Goal: Task Accomplishment & Management: Use online tool/utility

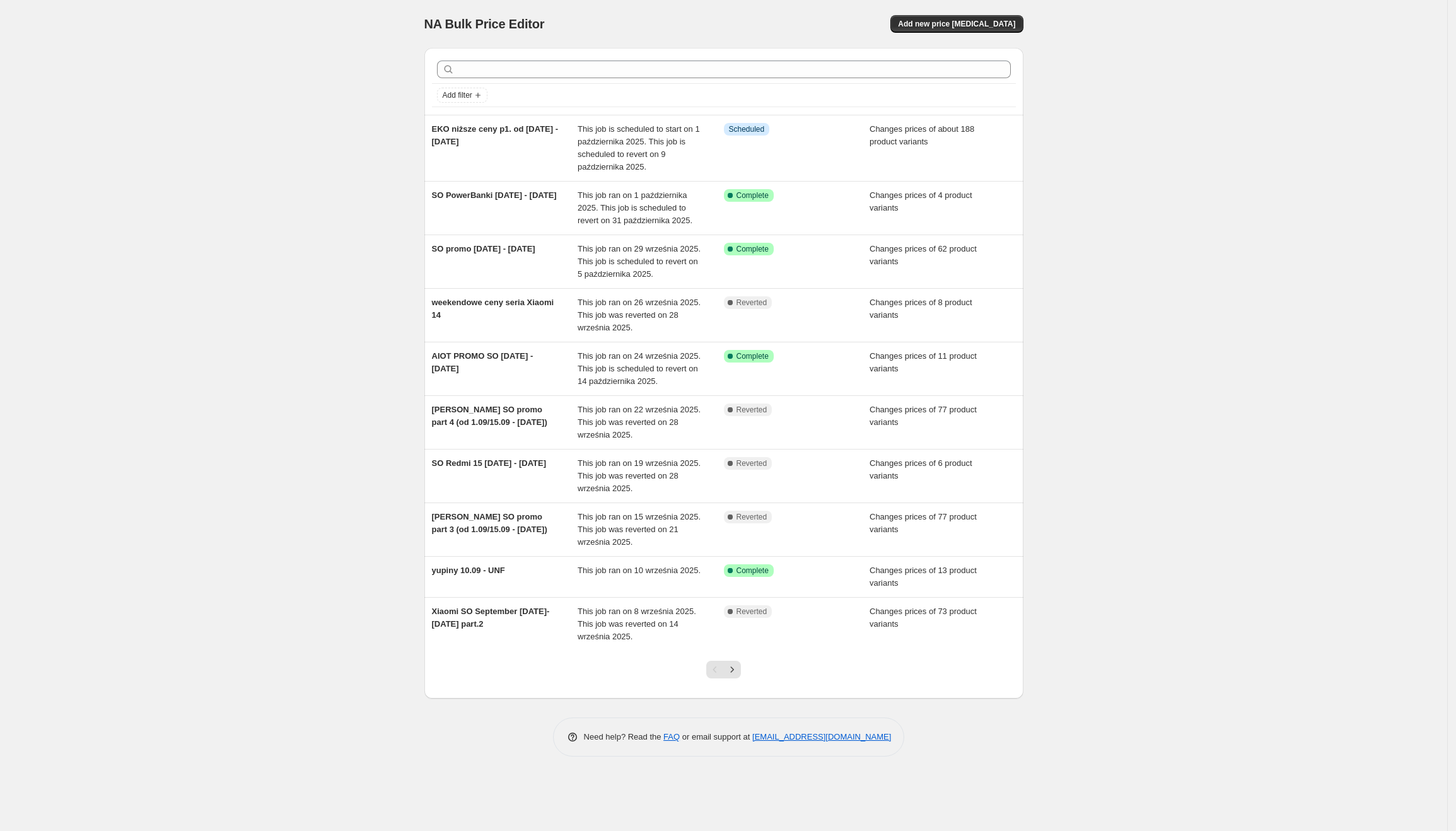
click at [790, 149] on div "Info Scheduled" at bounding box center [797, 148] width 146 height 51
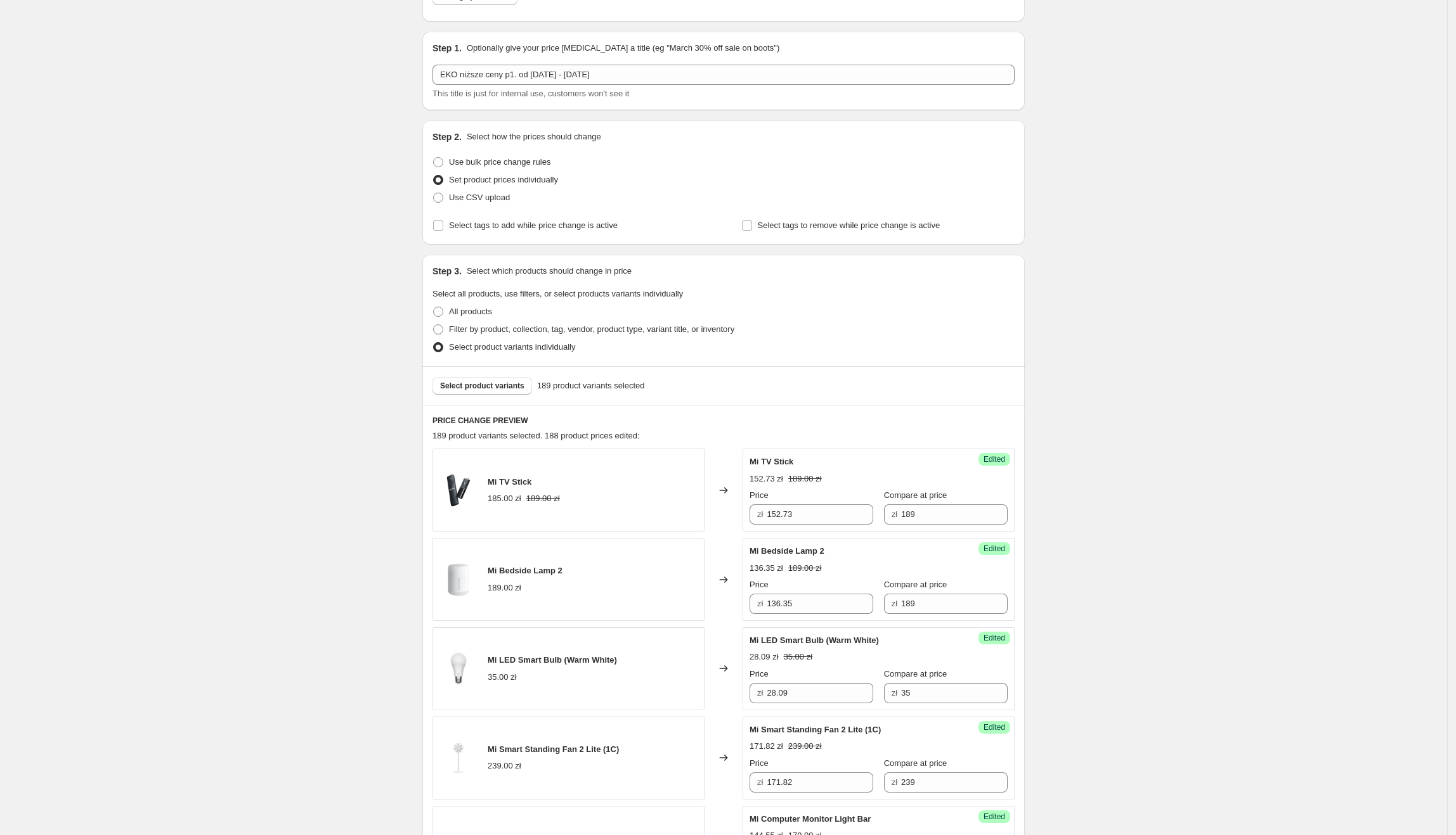
scroll to position [94, 0]
click at [508, 385] on span "Select product variants" at bounding box center [482, 385] width 84 height 10
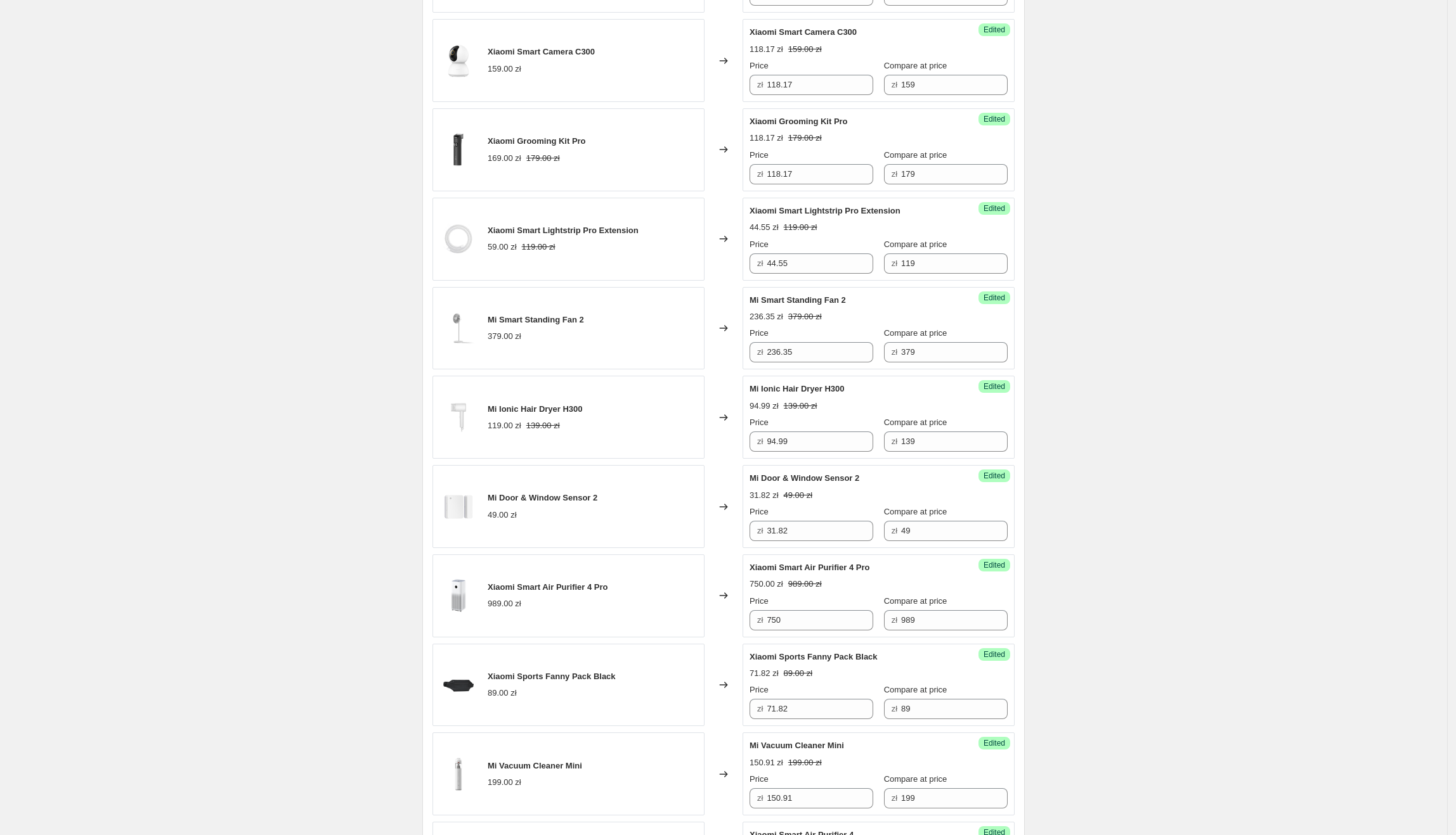
scroll to position [1945, 0]
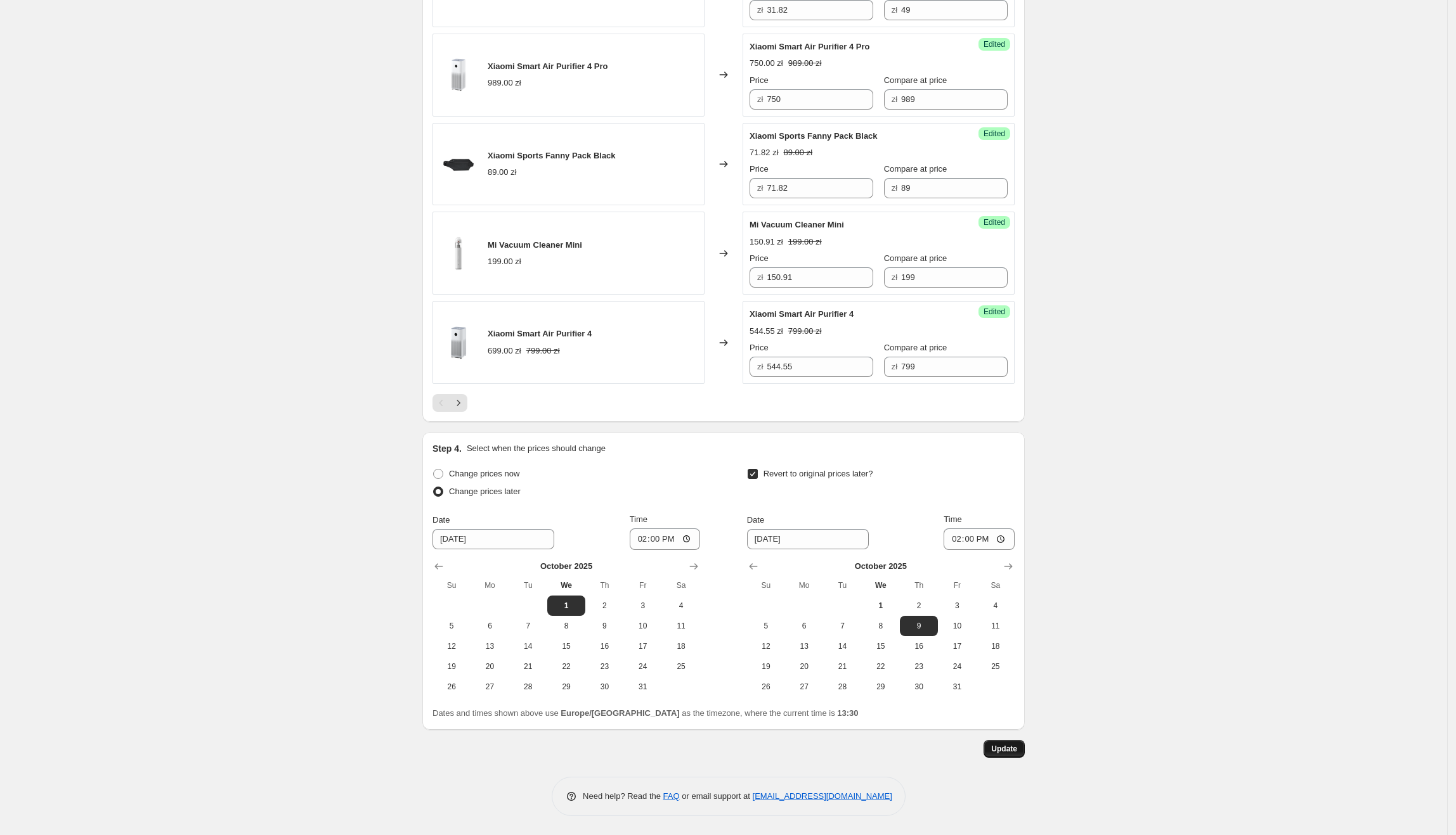
click at [1013, 751] on span "Update" at bounding box center [1004, 749] width 26 height 10
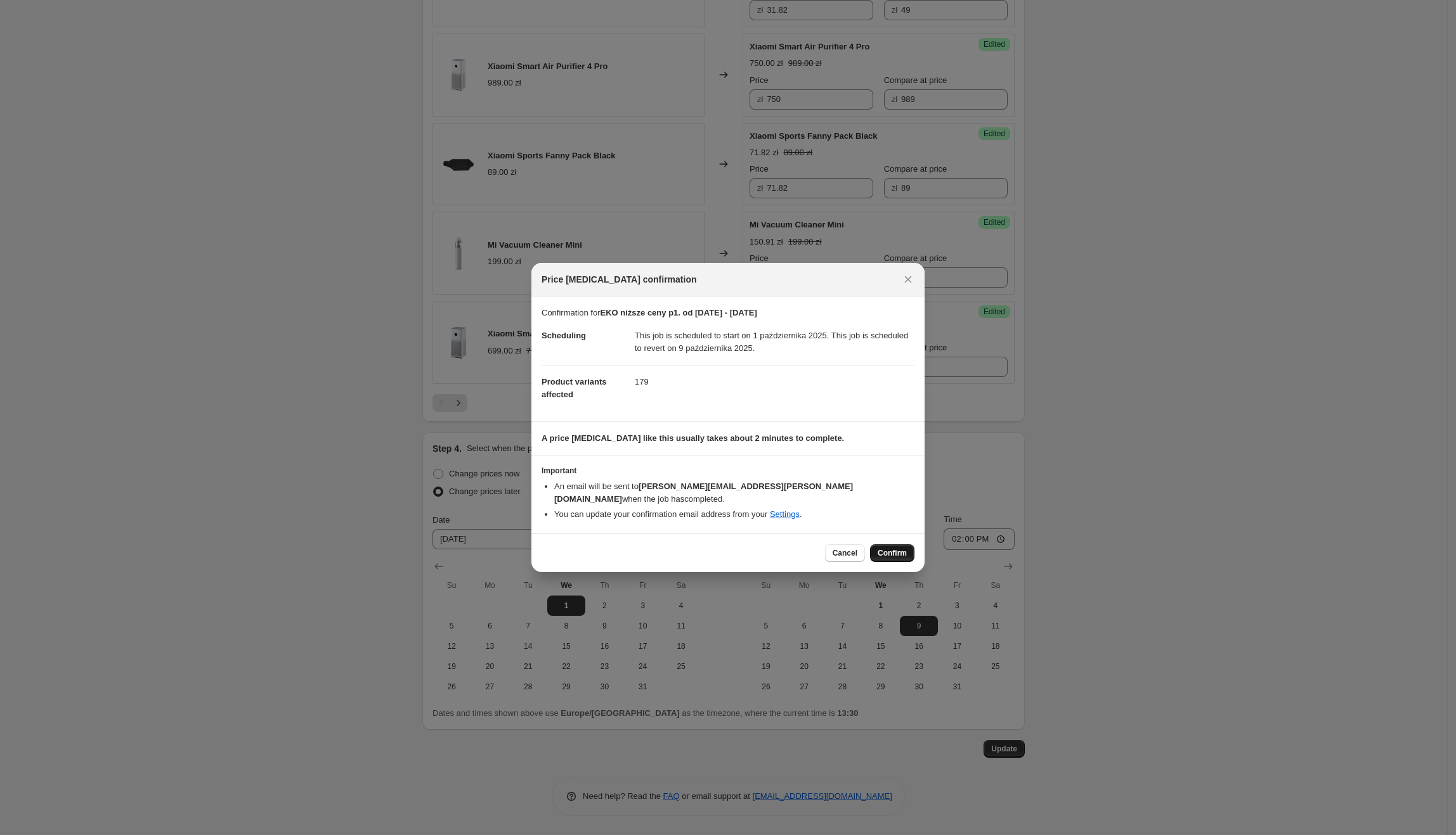
click at [894, 548] on span "Confirm" at bounding box center [892, 553] width 29 height 10
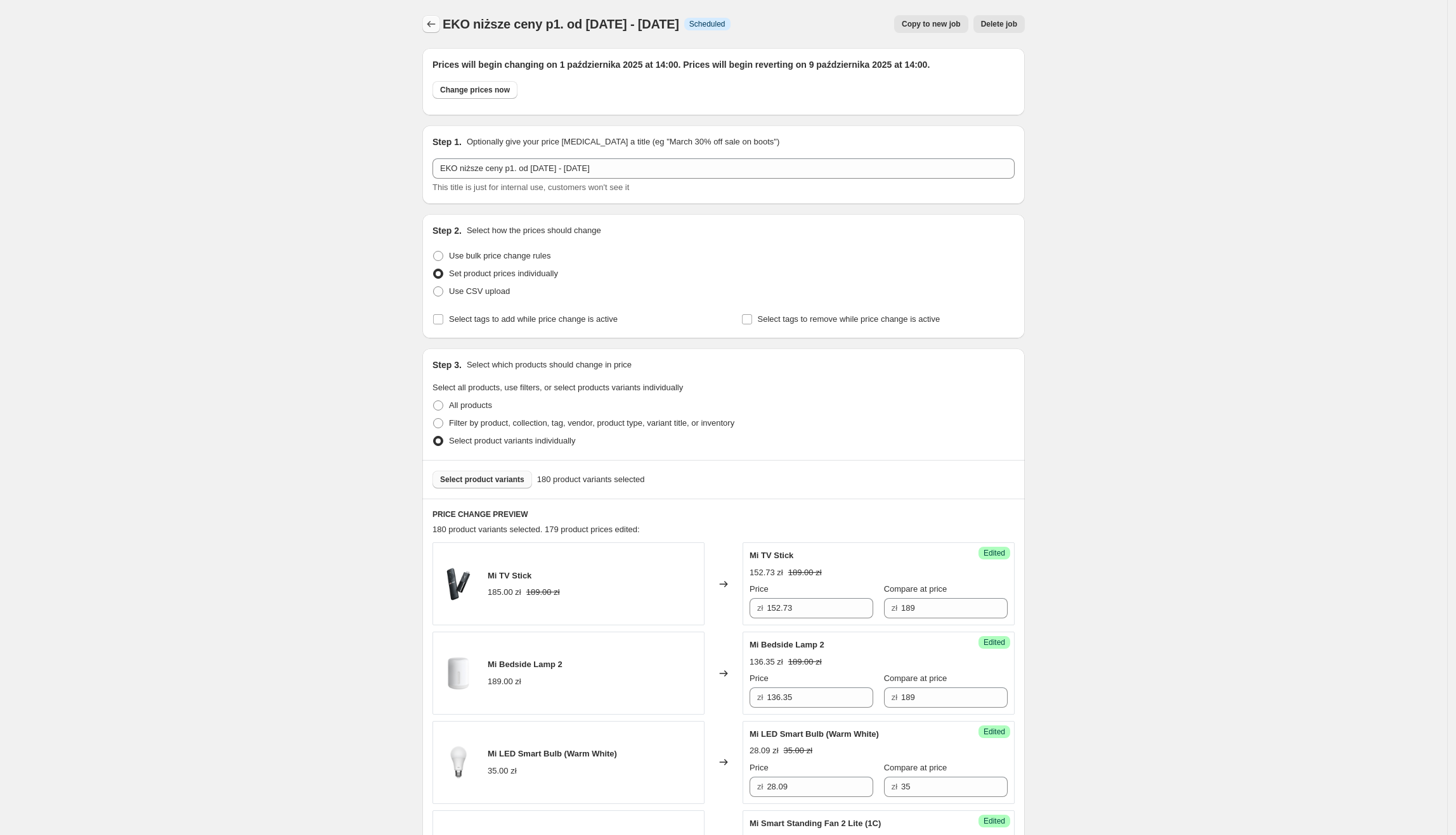
click at [427, 27] on button "Price change jobs" at bounding box center [431, 24] width 18 height 18
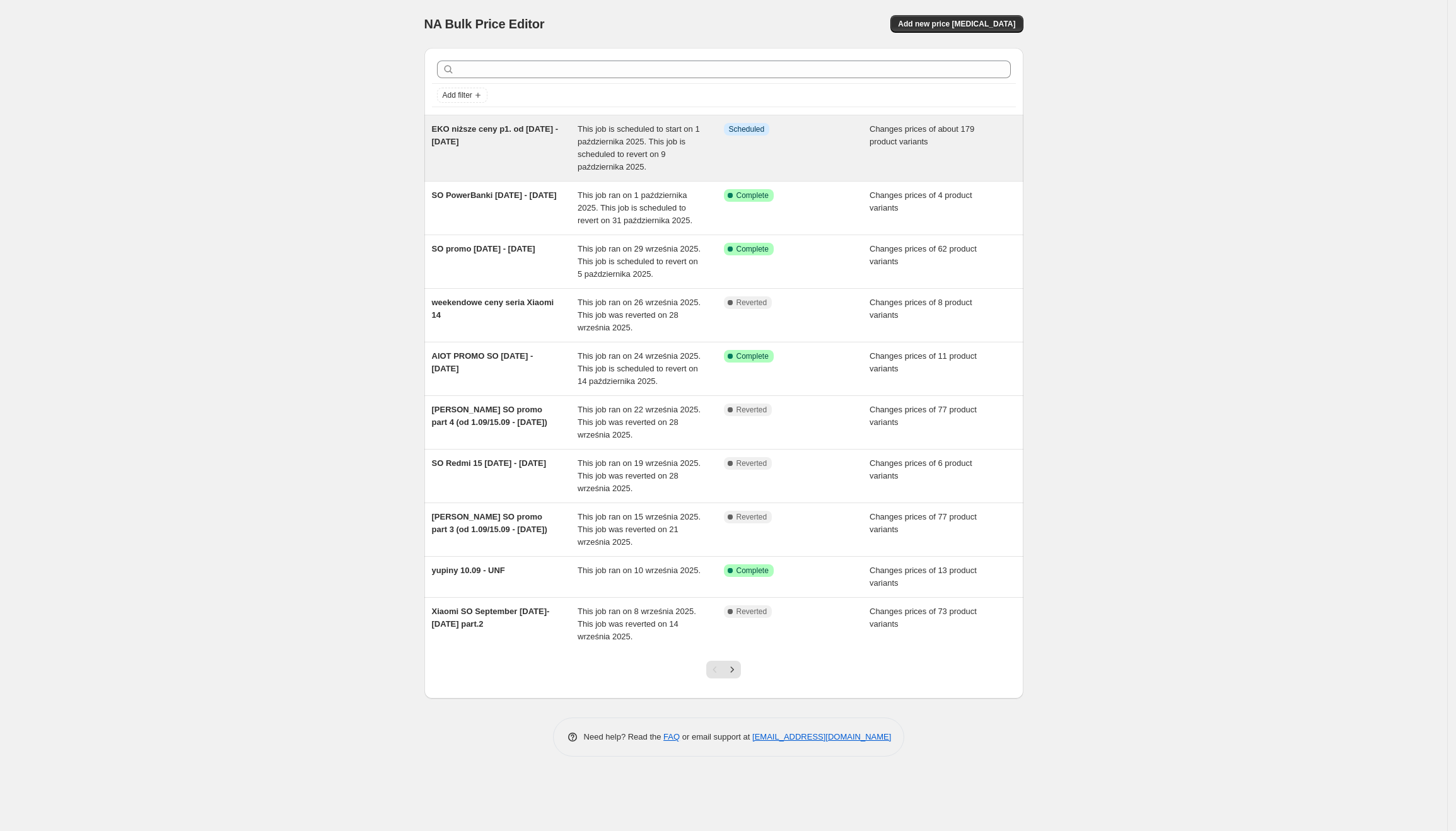
click at [689, 164] on div "This job is scheduled to start on 1 października 2025. This job is scheduled to…" at bounding box center [651, 148] width 146 height 51
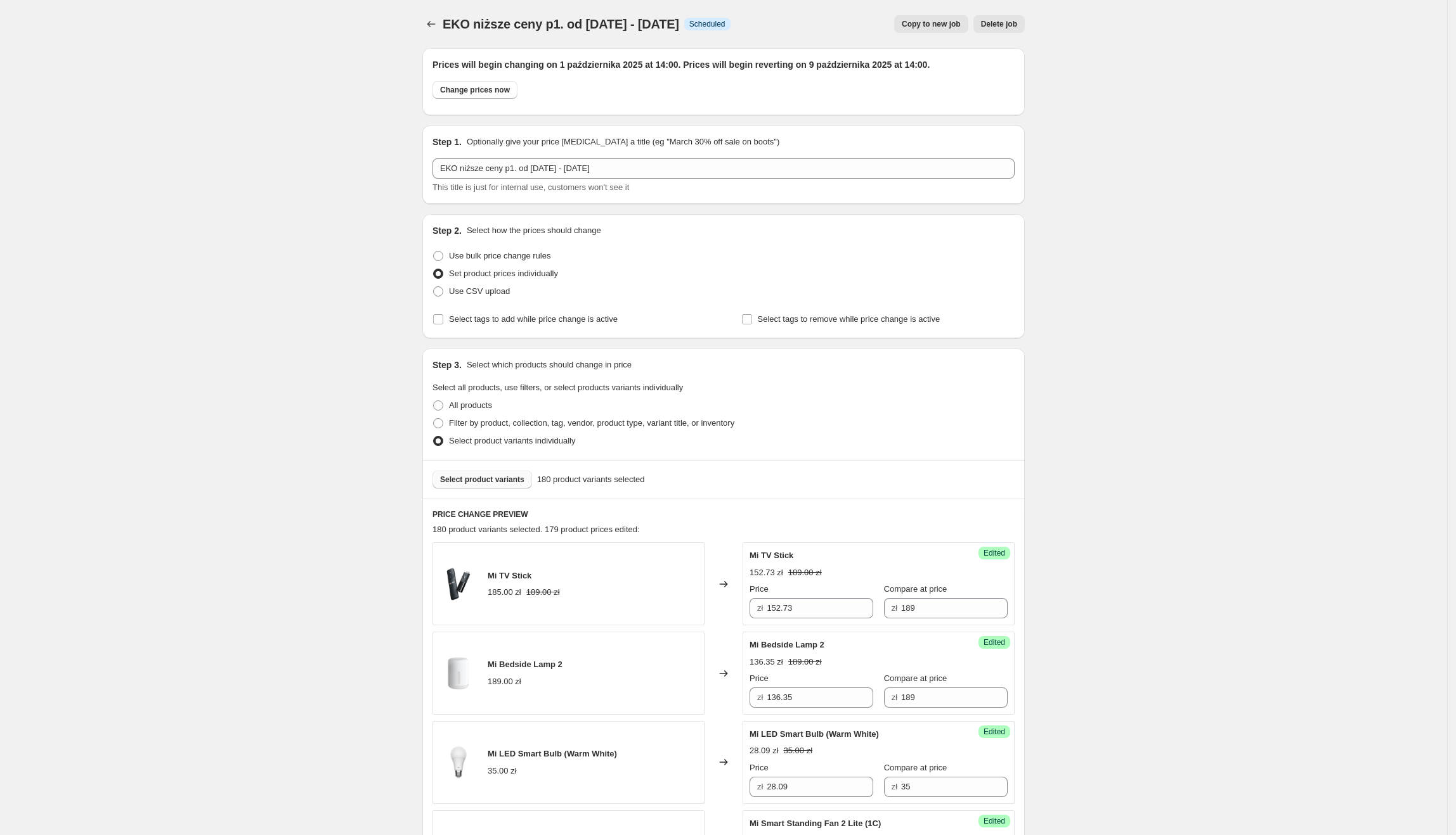
click at [511, 483] on span "Select product variants" at bounding box center [482, 479] width 84 height 10
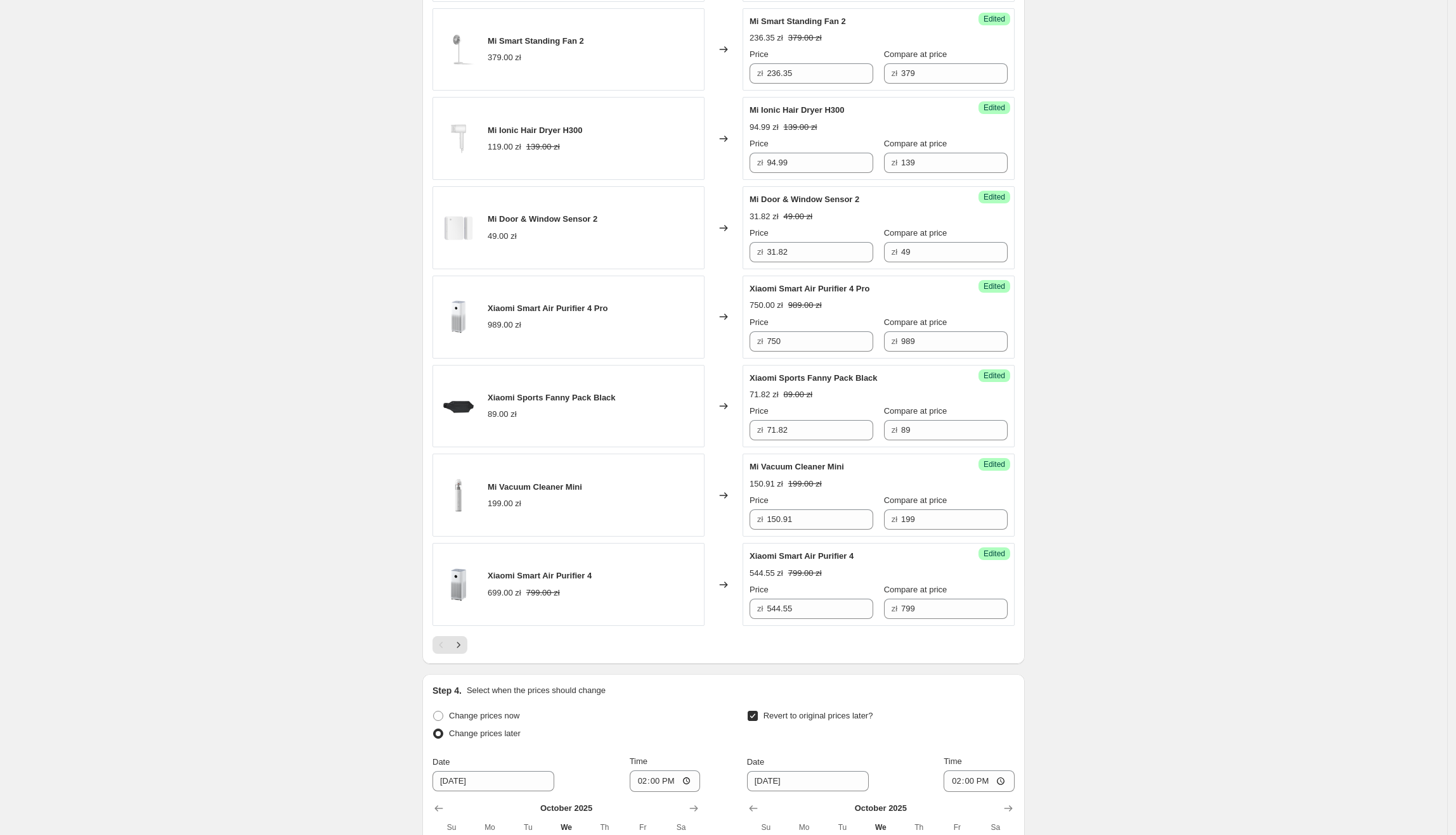
scroll to position [1945, 0]
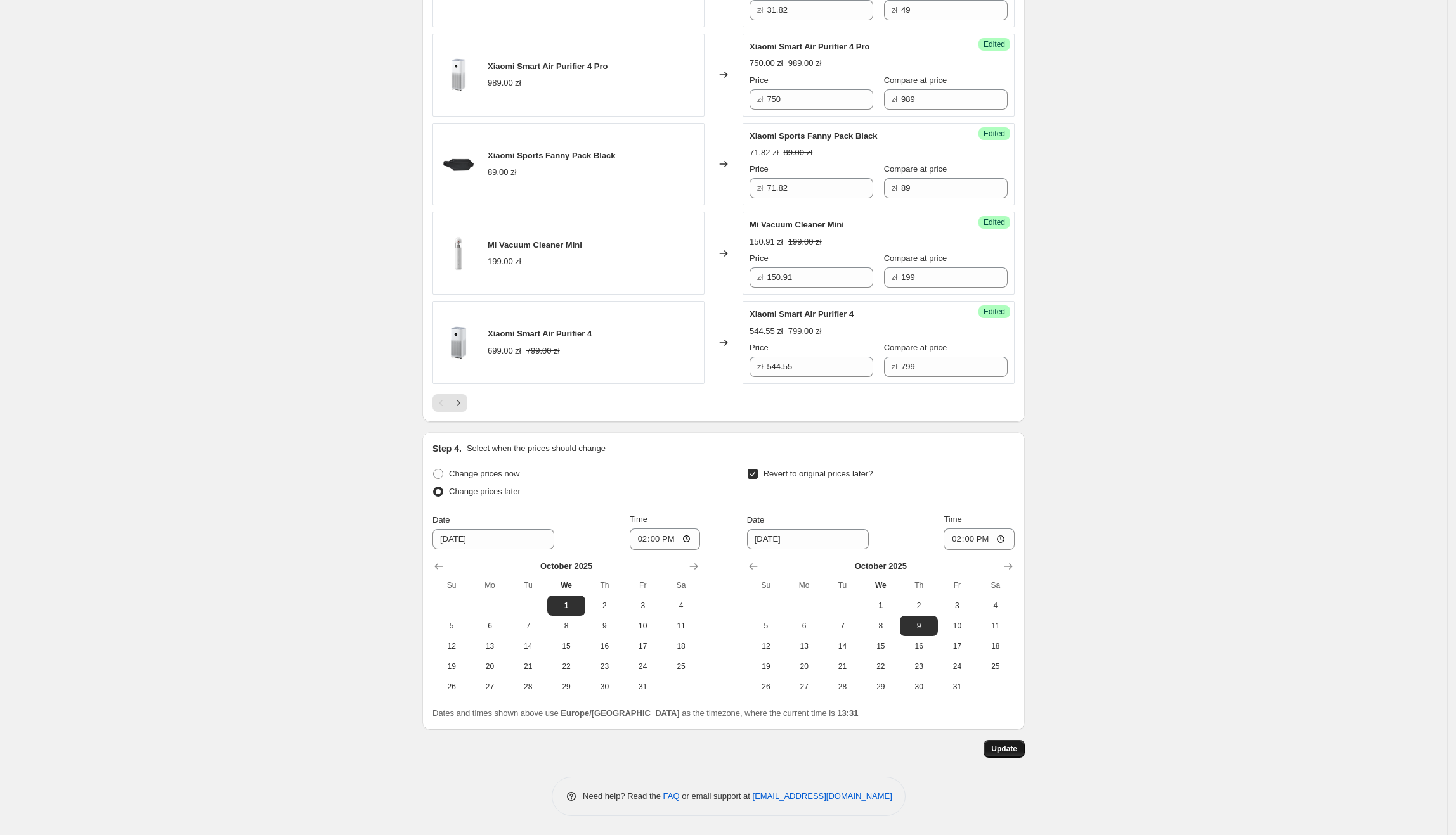
click at [999, 751] on span "Update" at bounding box center [1004, 749] width 26 height 10
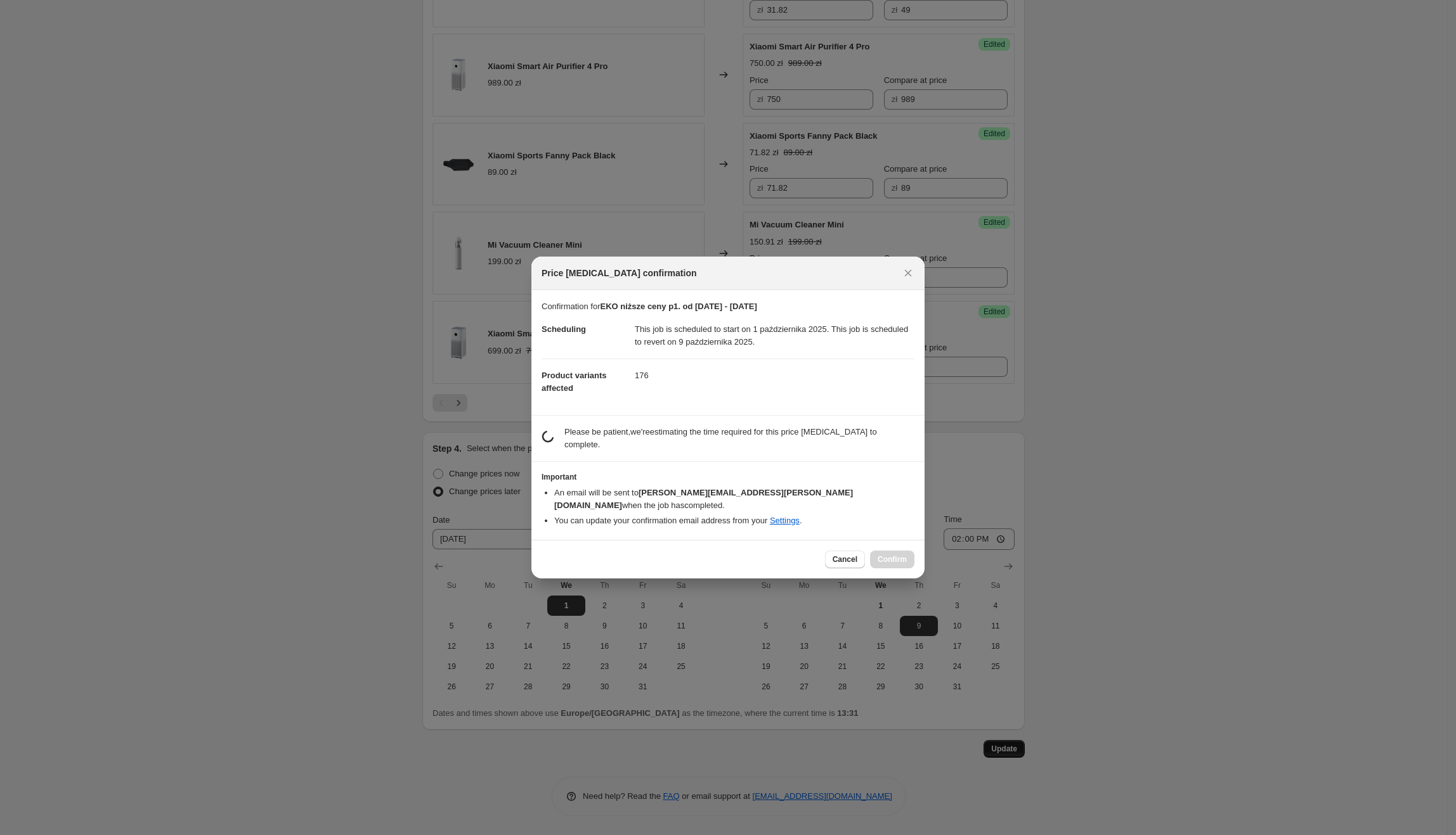
scroll to position [0, 0]
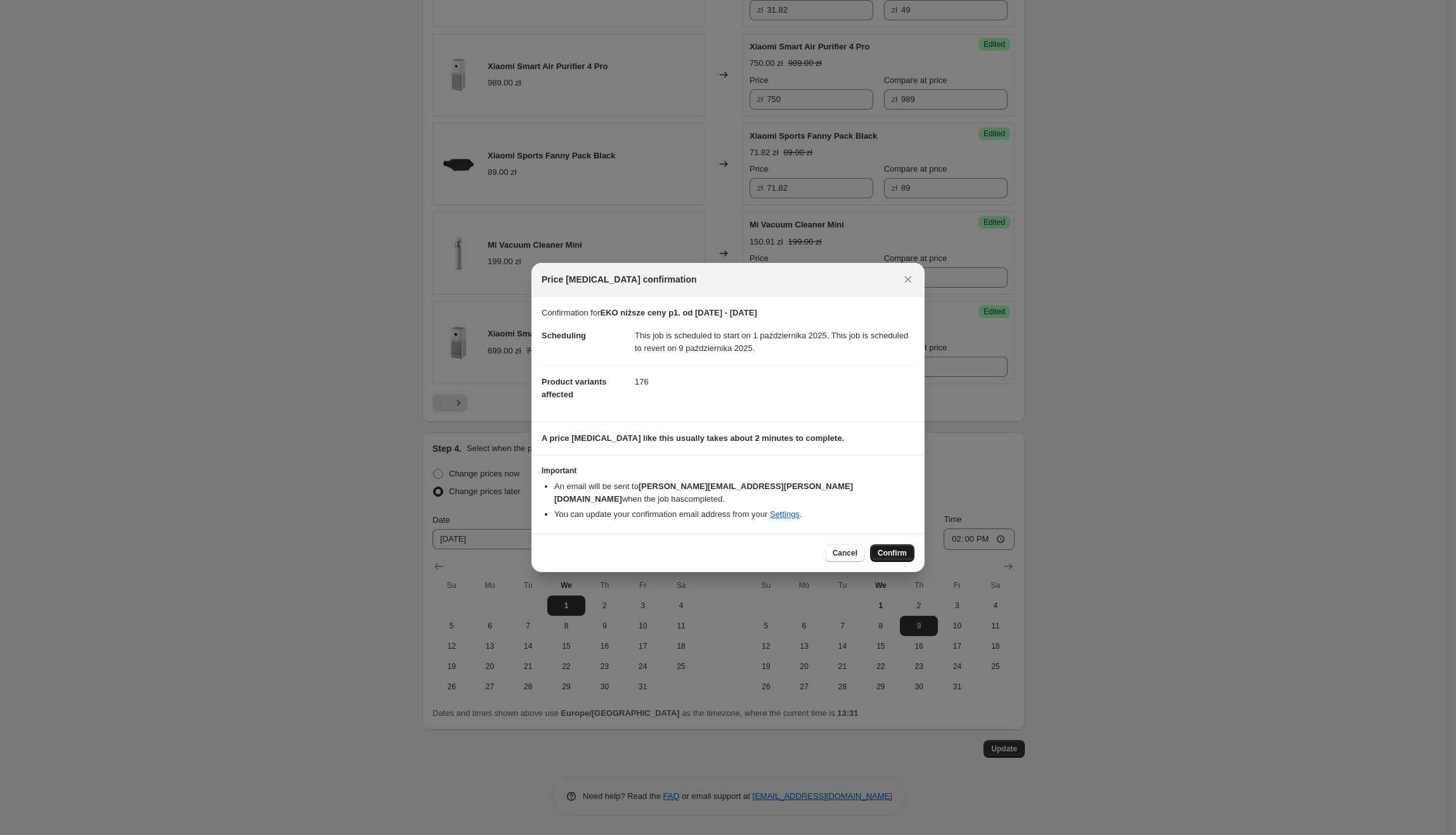
click at [906, 548] on span "Confirm" at bounding box center [892, 553] width 29 height 10
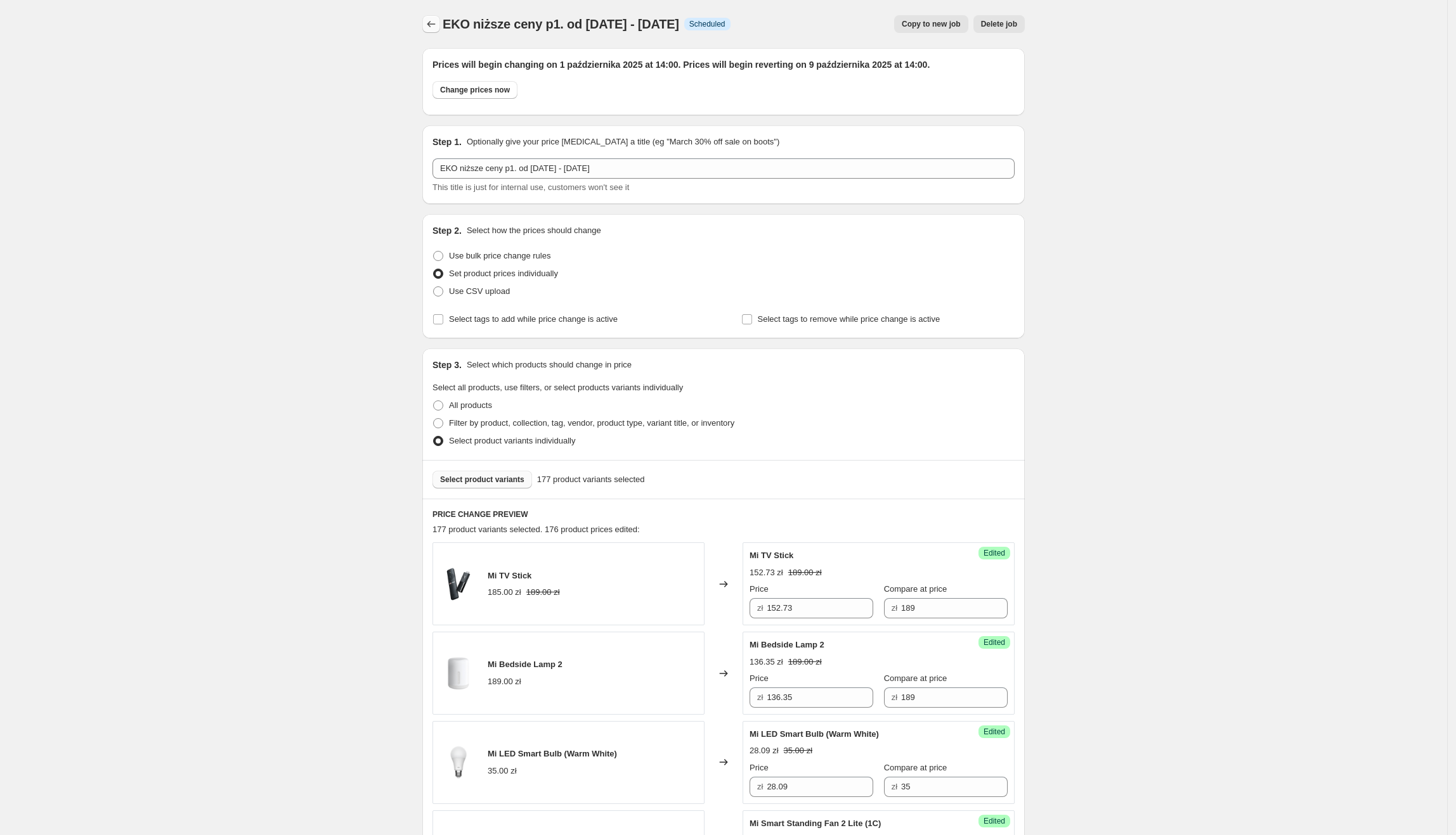
click at [427, 21] on button "Price change jobs" at bounding box center [431, 24] width 18 height 18
